Goal: Check status

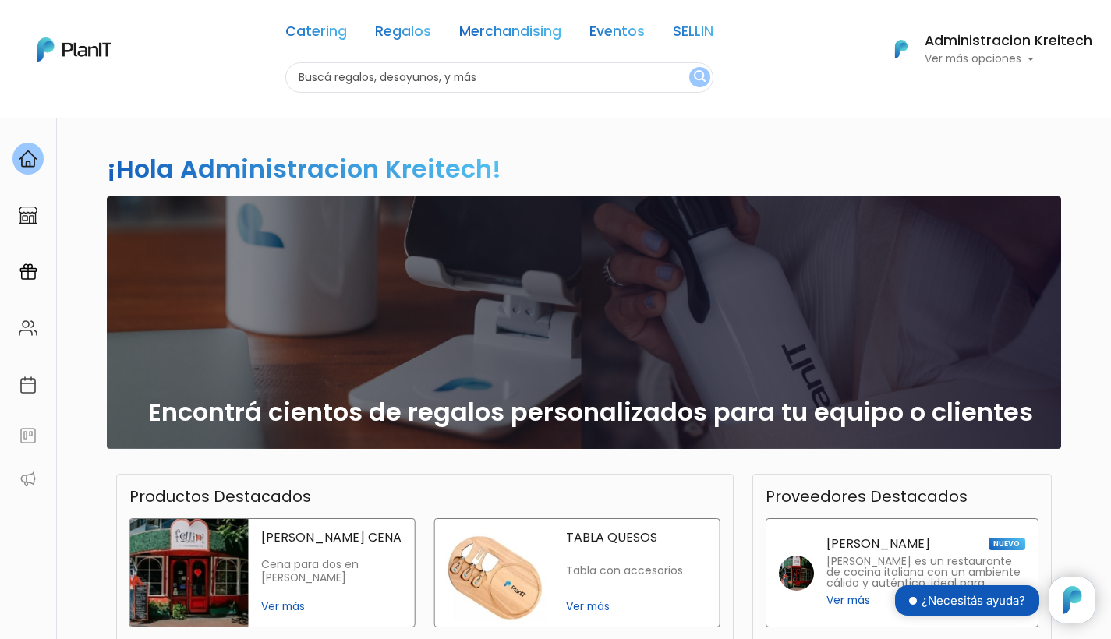
scroll to position [158, 0]
click at [997, 62] on p "Ver más opciones" at bounding box center [1009, 59] width 168 height 11
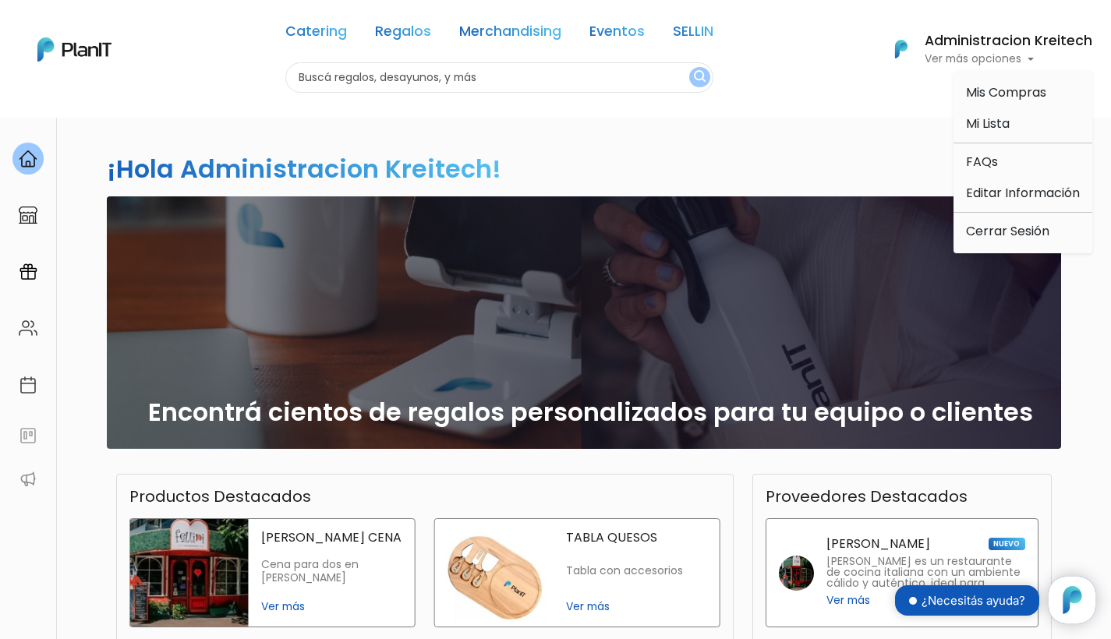
click at [994, 94] on span "Mis Compras" at bounding box center [1006, 92] width 80 height 18
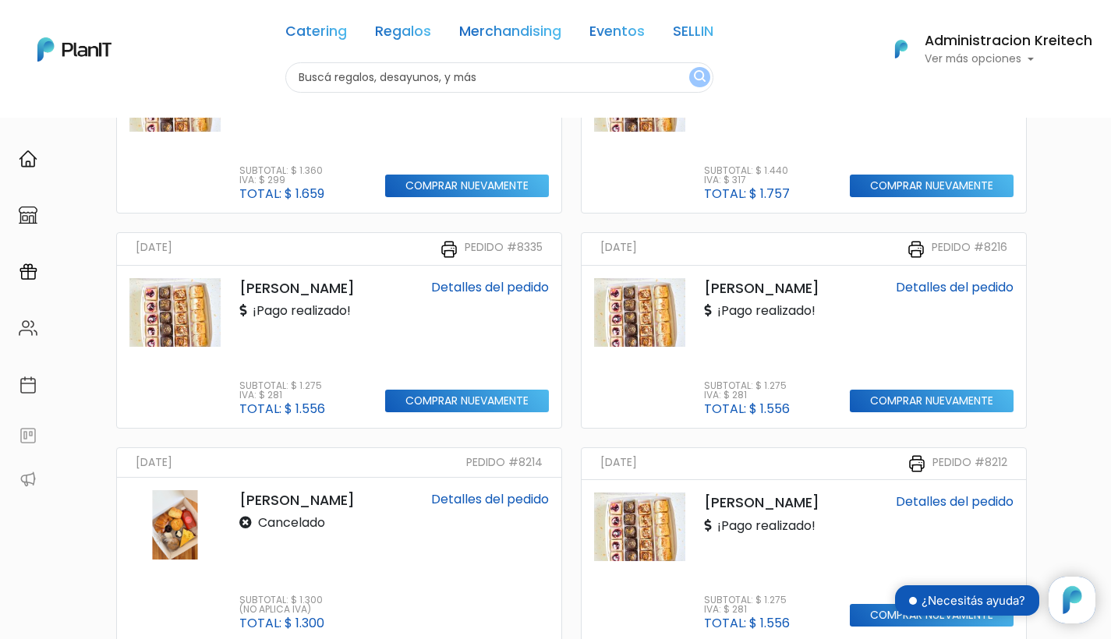
scroll to position [936, 0]
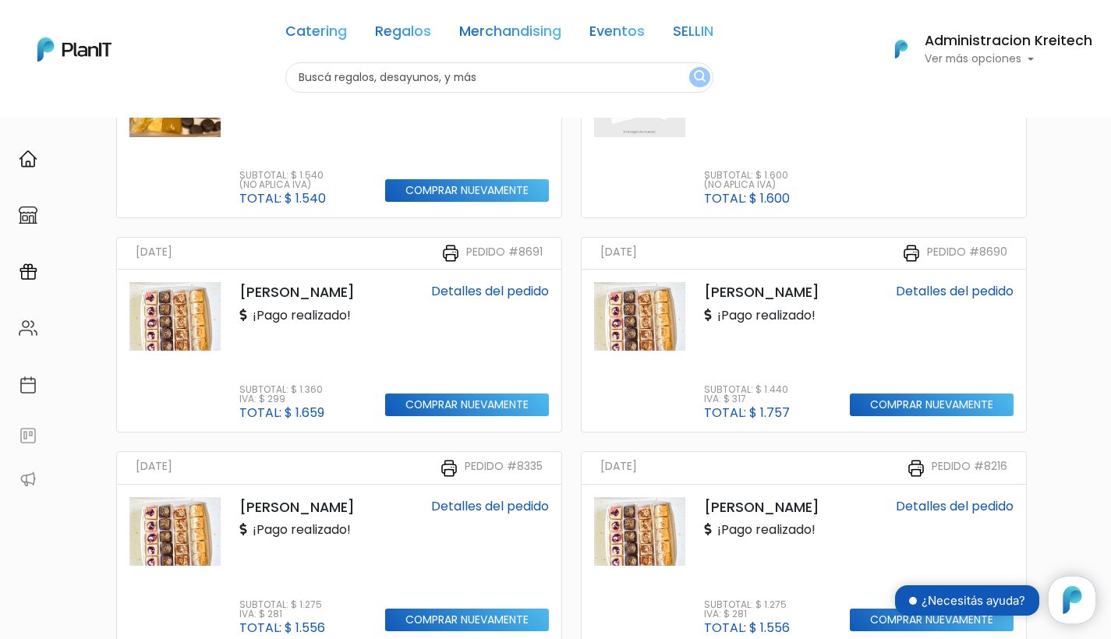
scroll to position [634, 0]
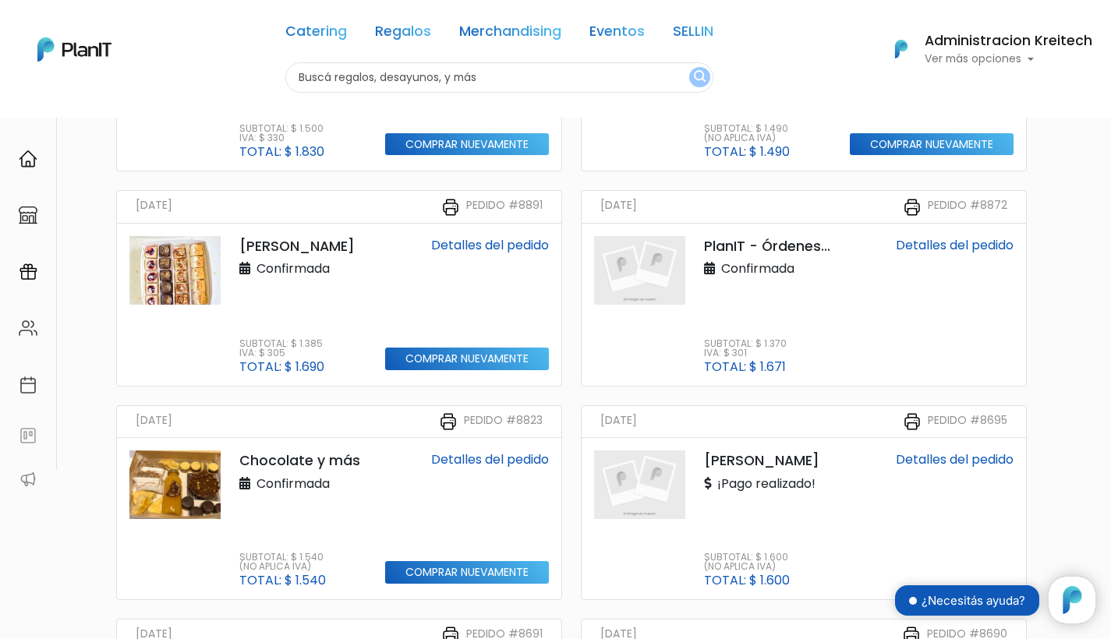
scroll to position [452, 0]
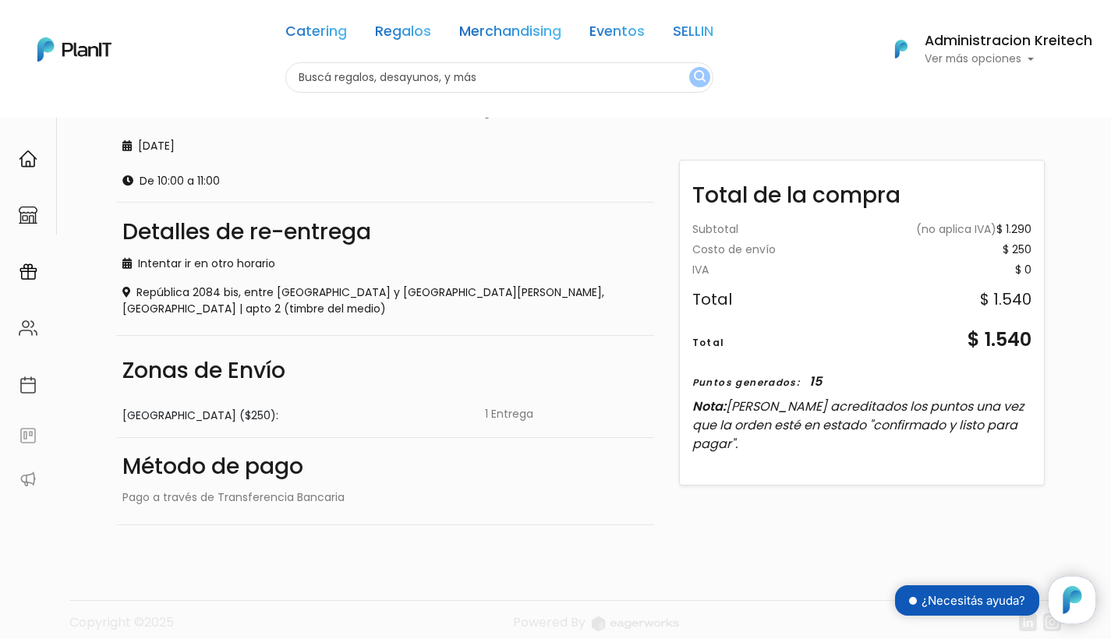
scroll to position [660, 0]
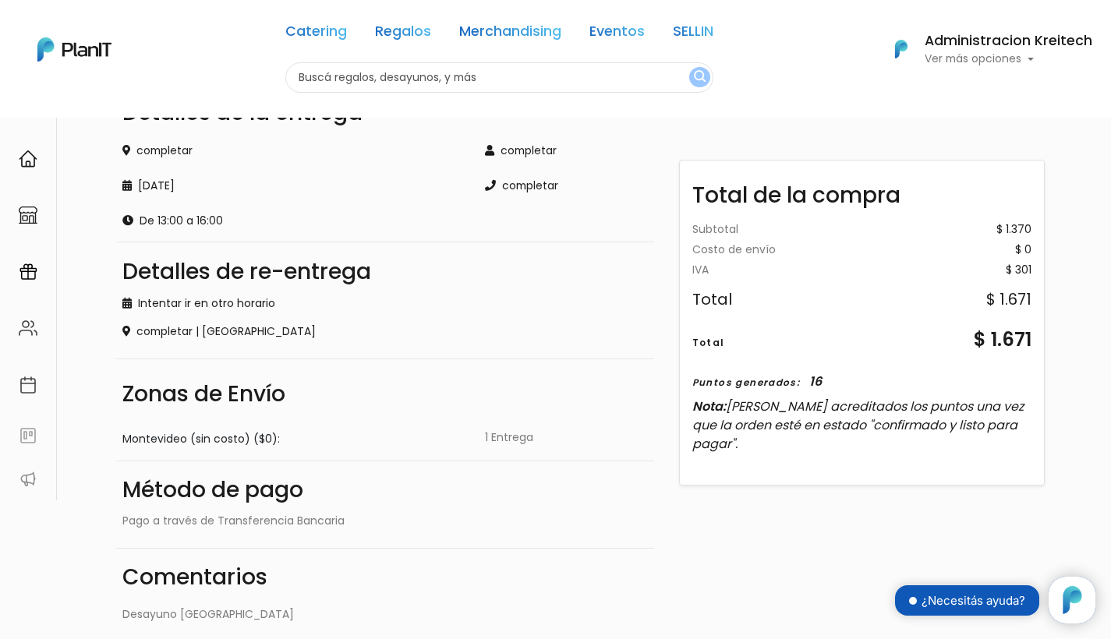
scroll to position [430, 0]
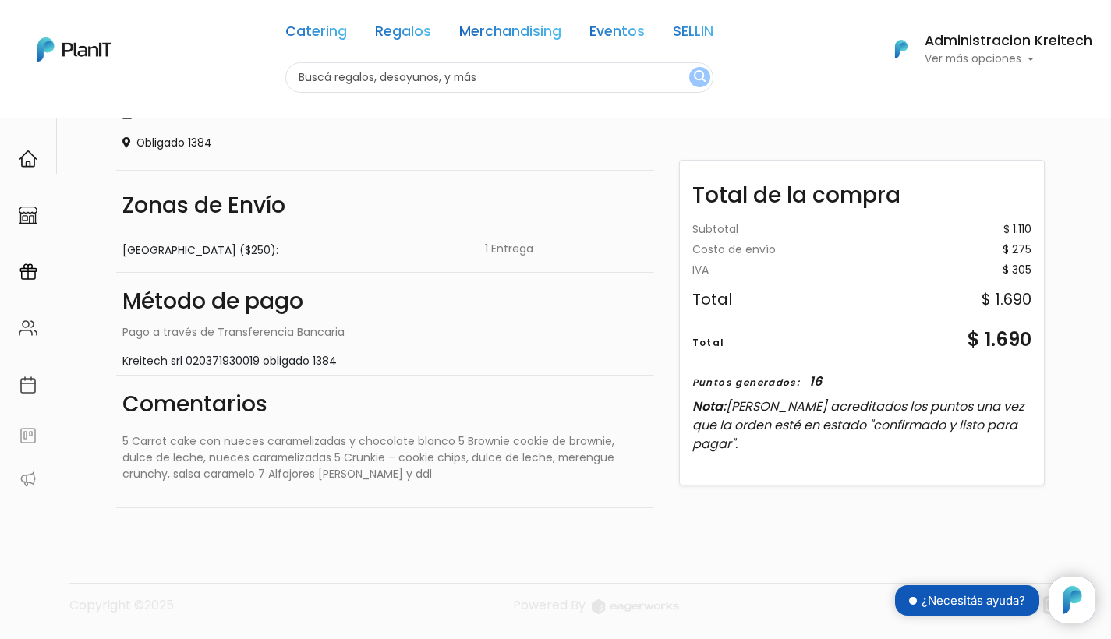
scroll to position [564, 0]
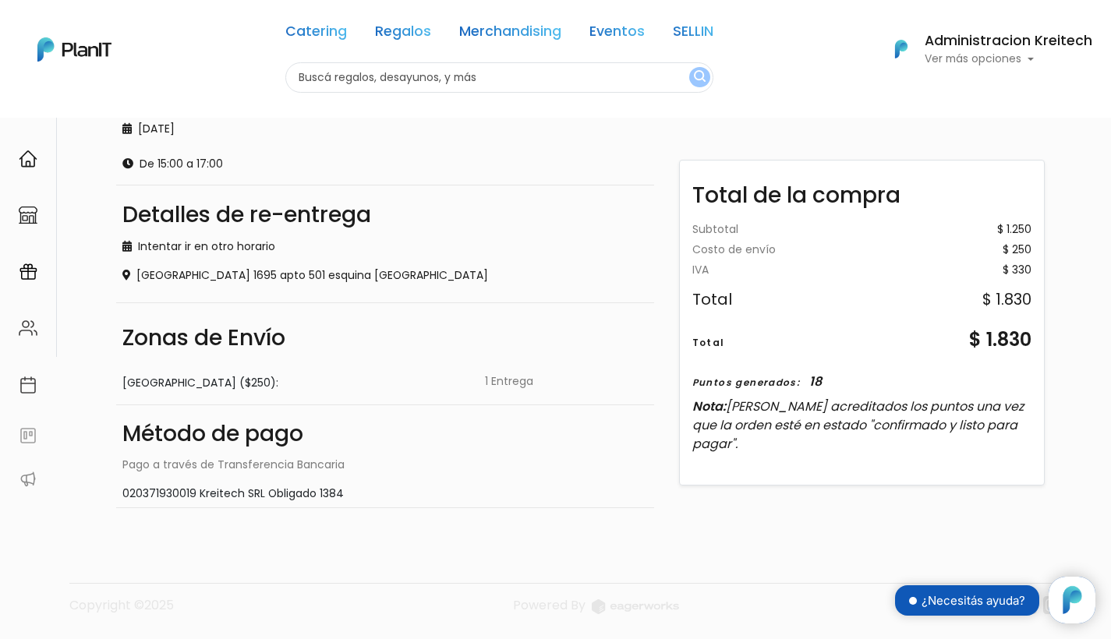
scroll to position [622, 0]
